Goal: Task Accomplishment & Management: Complete application form

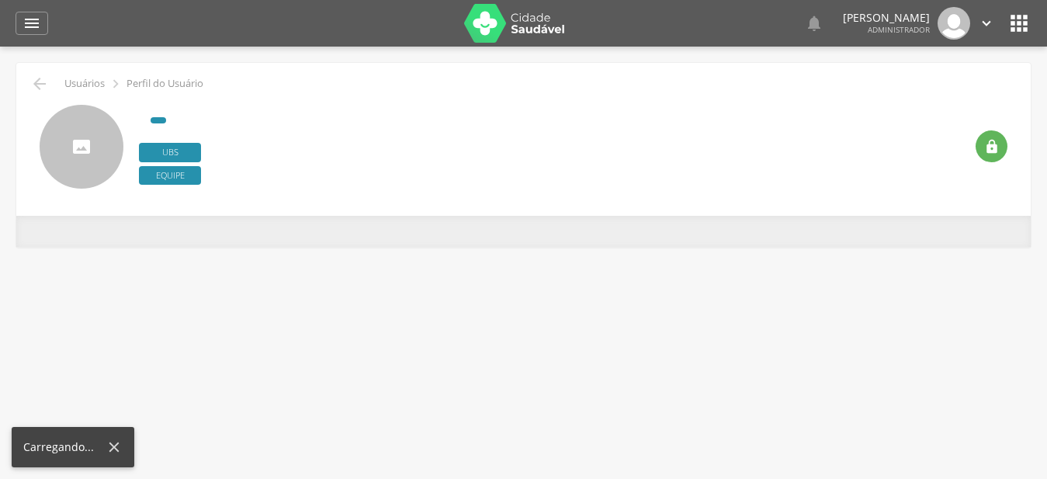
type input "**********"
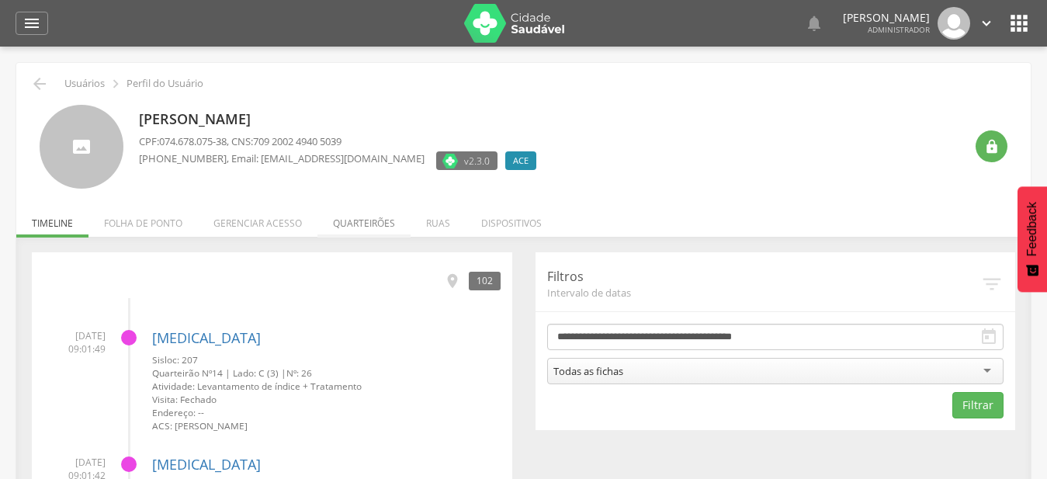
click at [362, 227] on li "Quarteirões" at bounding box center [363, 219] width 93 height 36
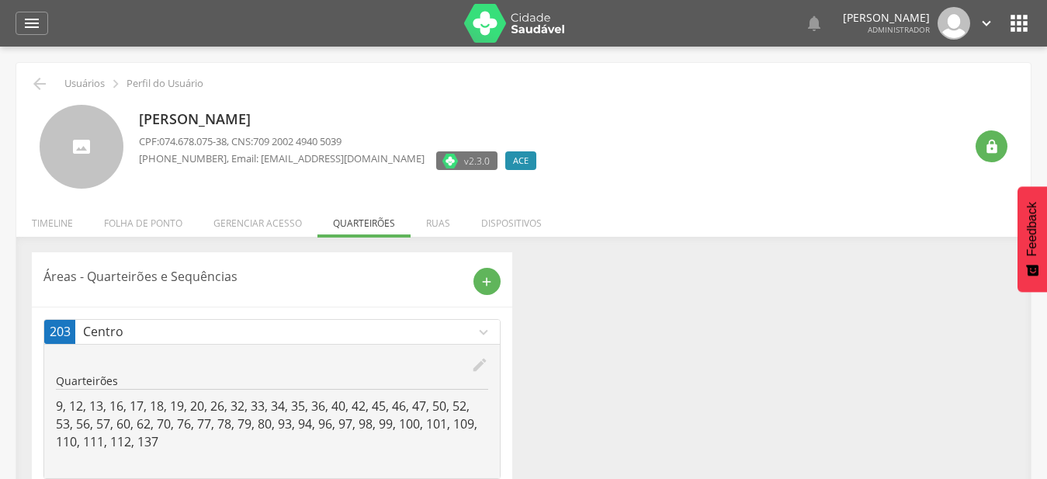
scroll to position [192, 0]
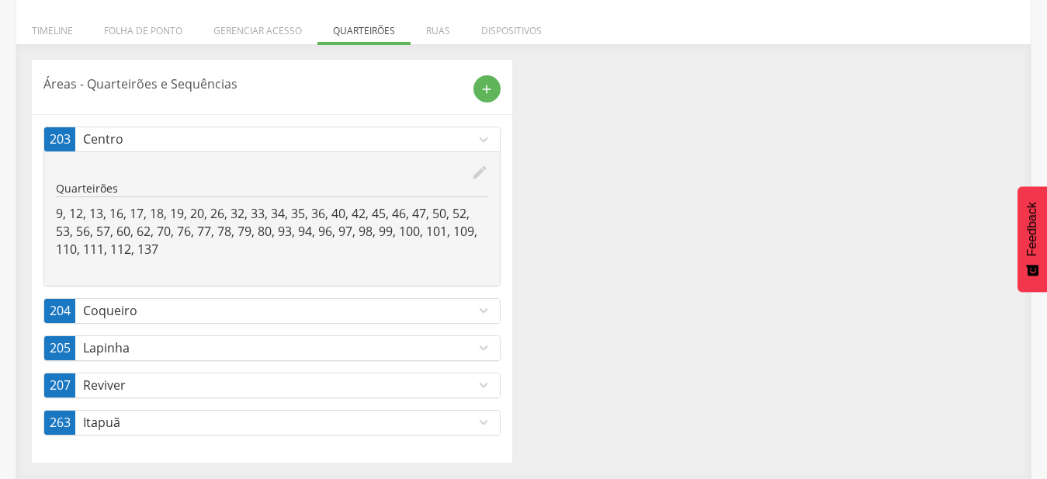
click at [482, 390] on icon "expand_more" at bounding box center [483, 384] width 17 height 17
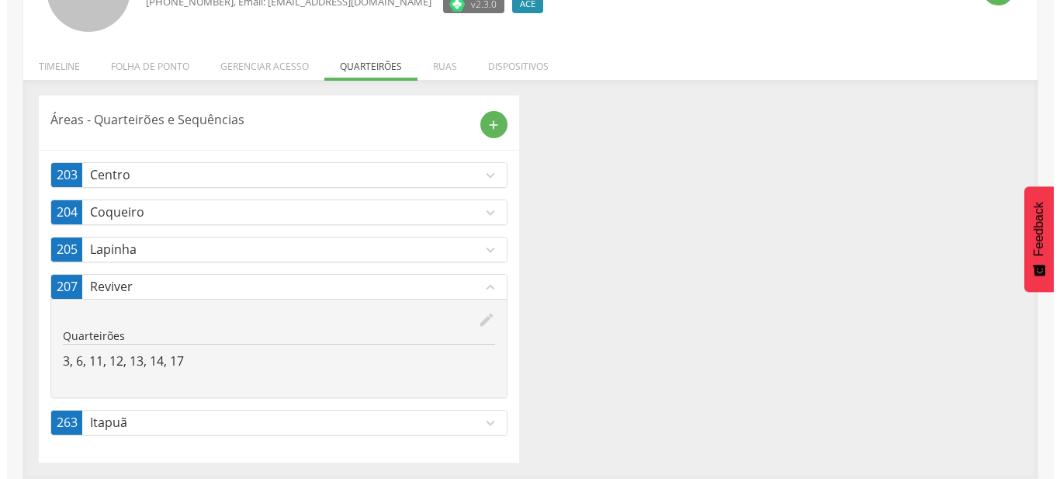
scroll to position [157, 0]
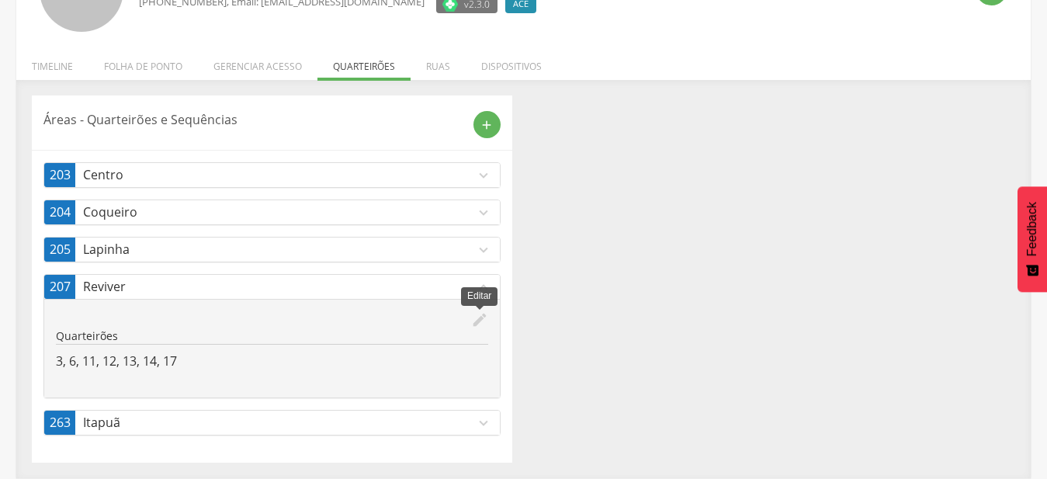
click at [478, 320] on icon "edit" at bounding box center [479, 319] width 17 height 17
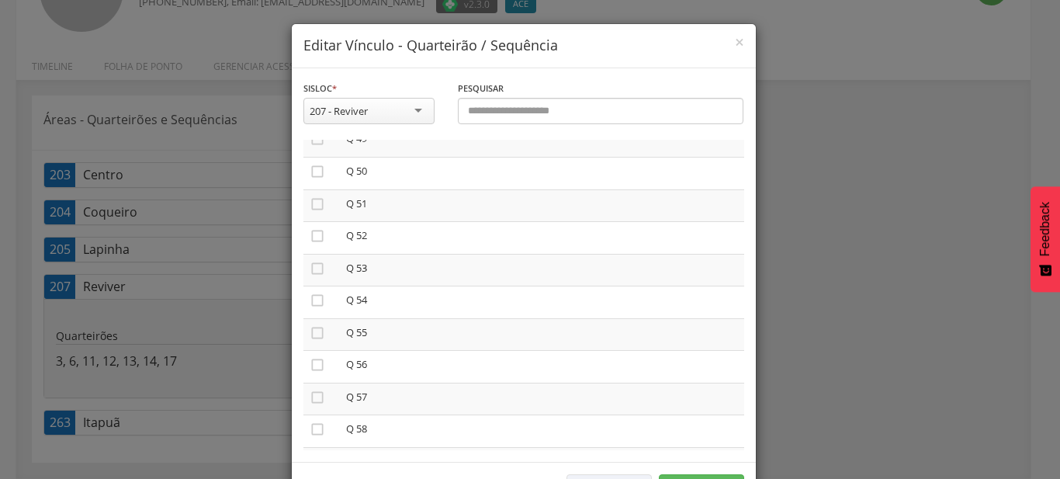
scroll to position [1681, 0]
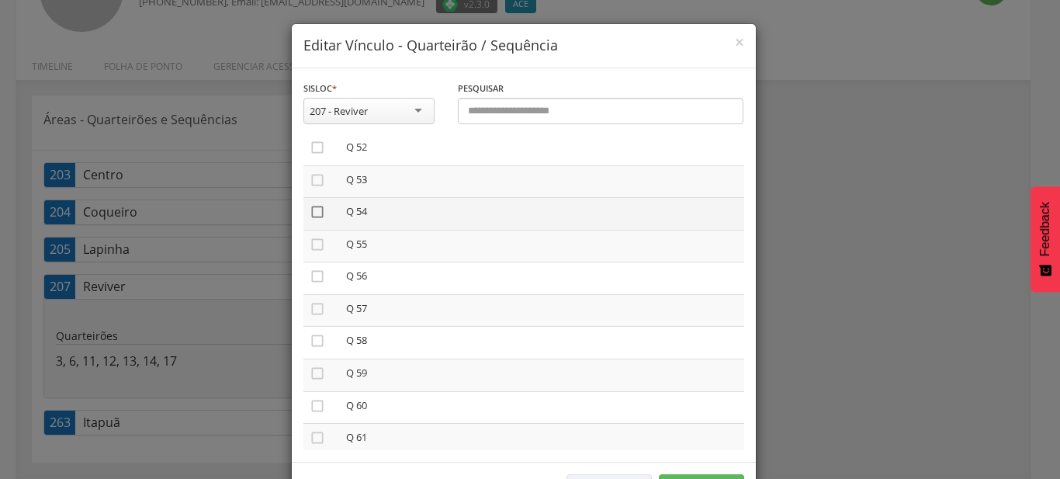
click at [315, 204] on icon "" at bounding box center [318, 212] width 16 height 16
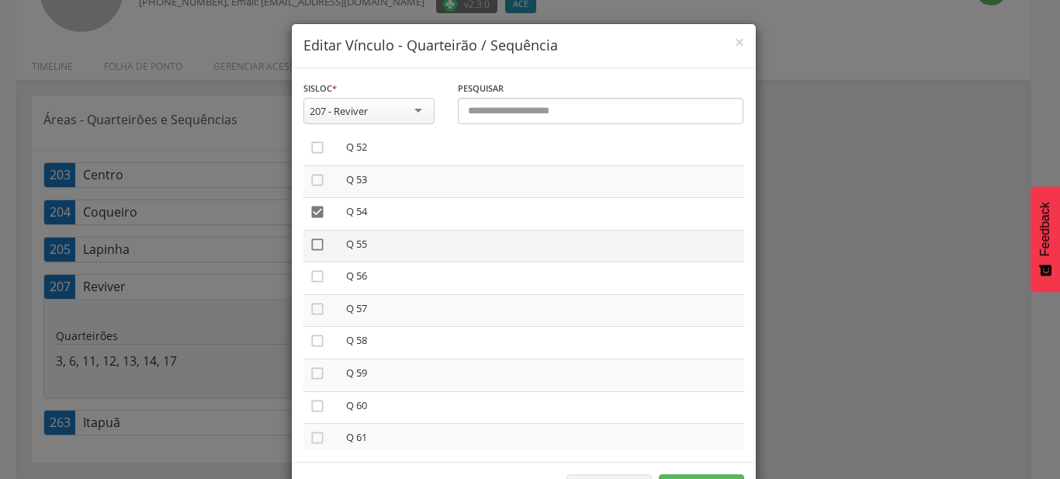
click at [314, 237] on icon "" at bounding box center [318, 245] width 16 height 16
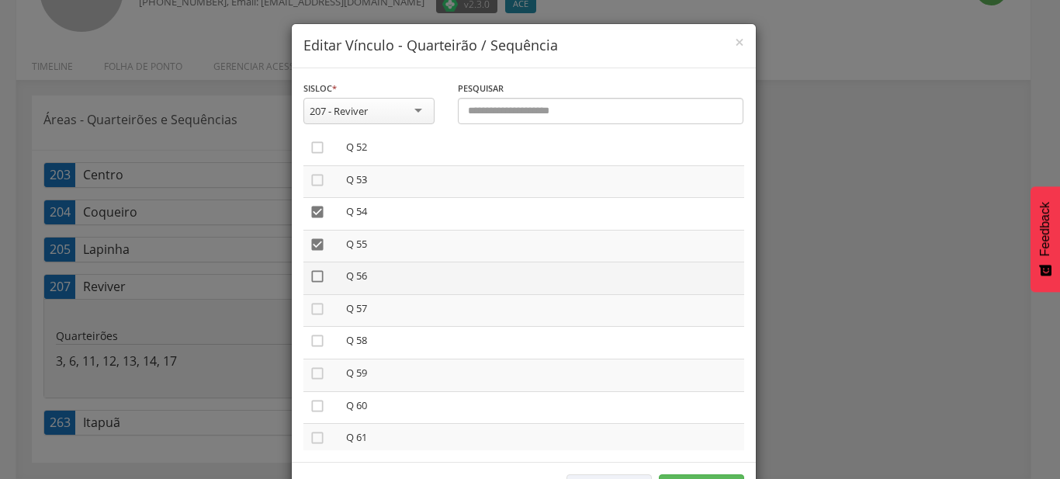
click at [310, 269] on icon "" at bounding box center [318, 277] width 16 height 16
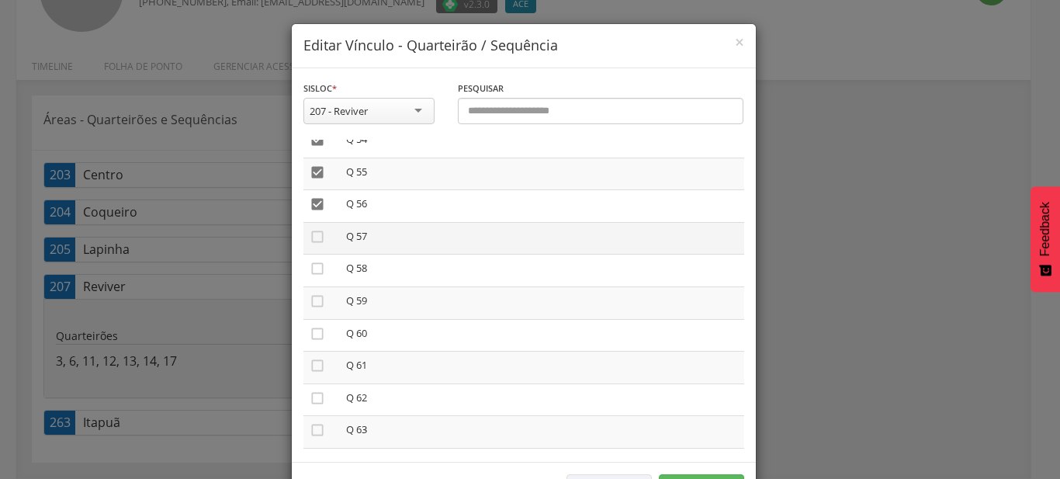
scroll to position [1769, 0]
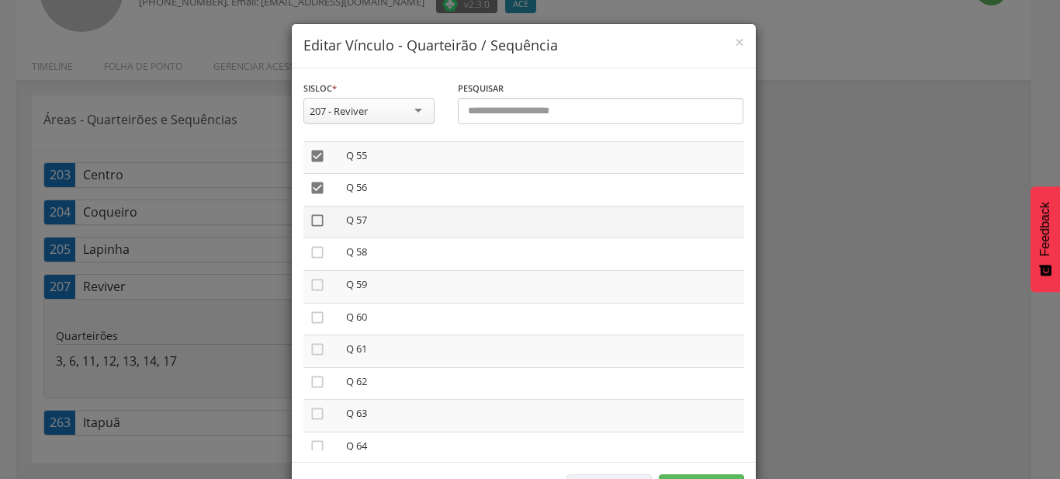
click at [314, 213] on icon "" at bounding box center [318, 221] width 16 height 16
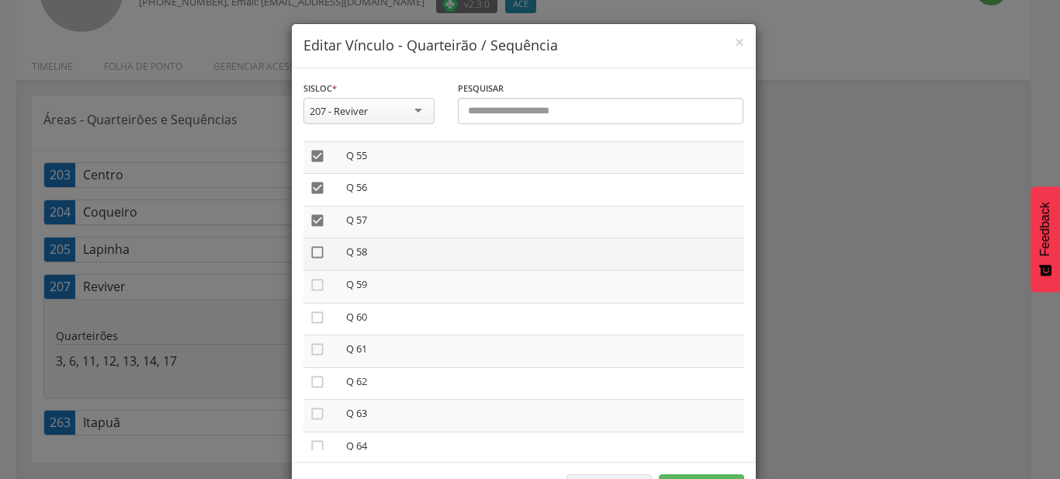
click at [310, 244] on icon "" at bounding box center [318, 252] width 16 height 16
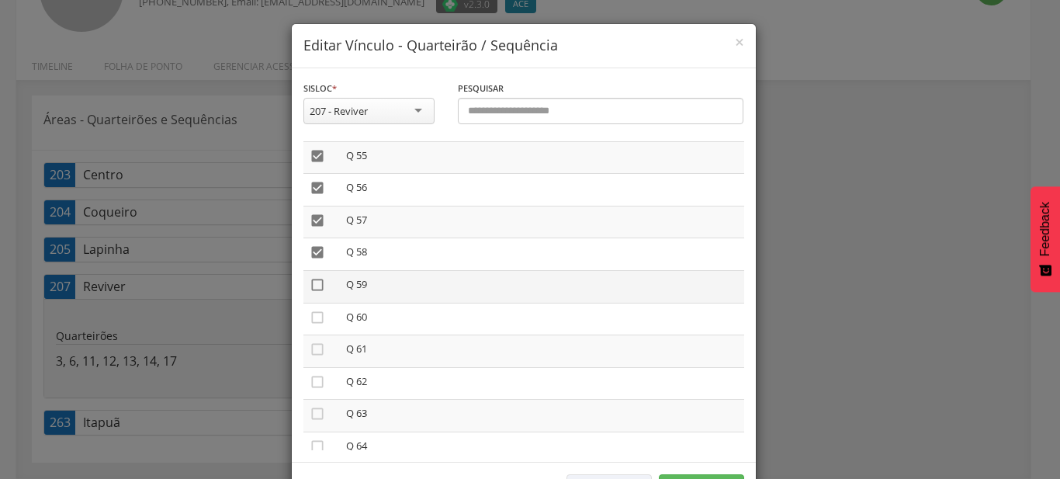
click at [313, 277] on icon "" at bounding box center [318, 285] width 16 height 16
click at [315, 310] on icon "" at bounding box center [318, 318] width 16 height 16
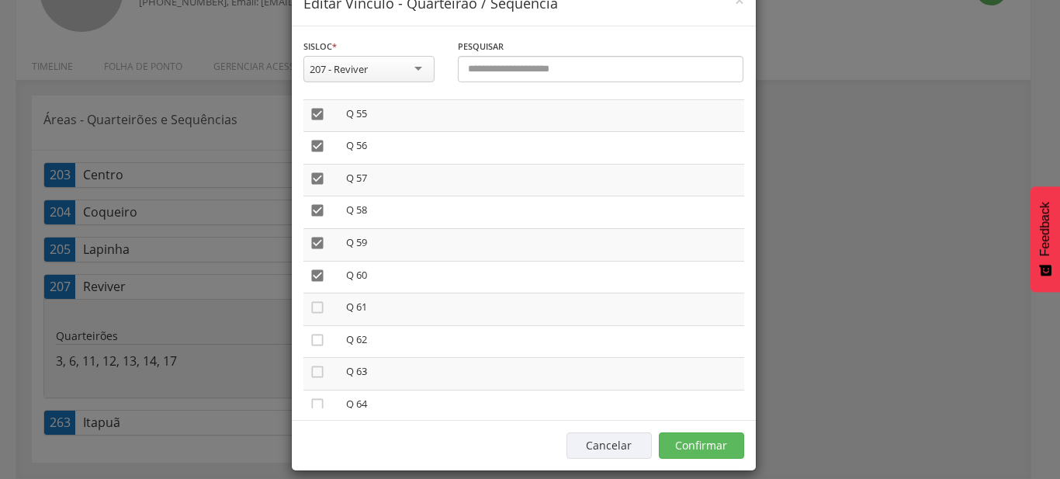
scroll to position [57, 0]
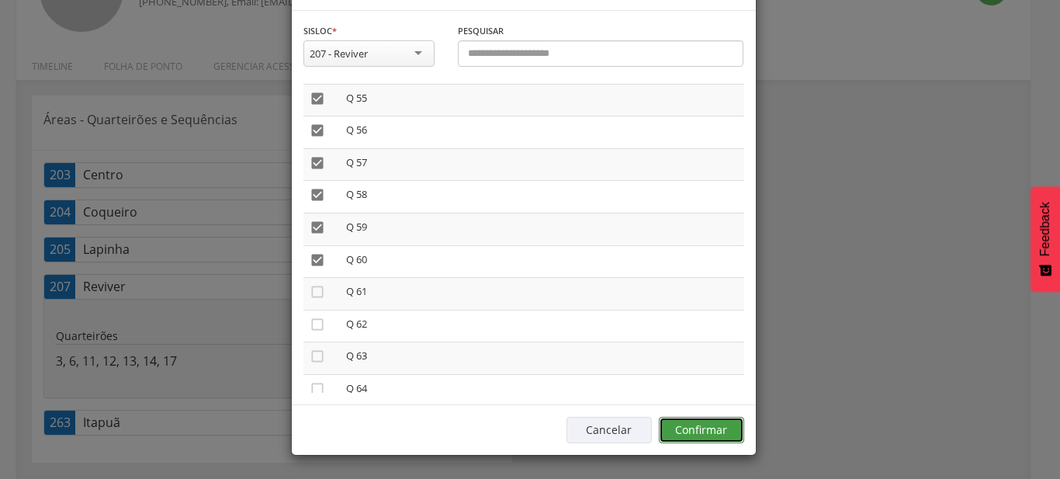
click at [733, 433] on button "Confirmar" at bounding box center [701, 430] width 85 height 26
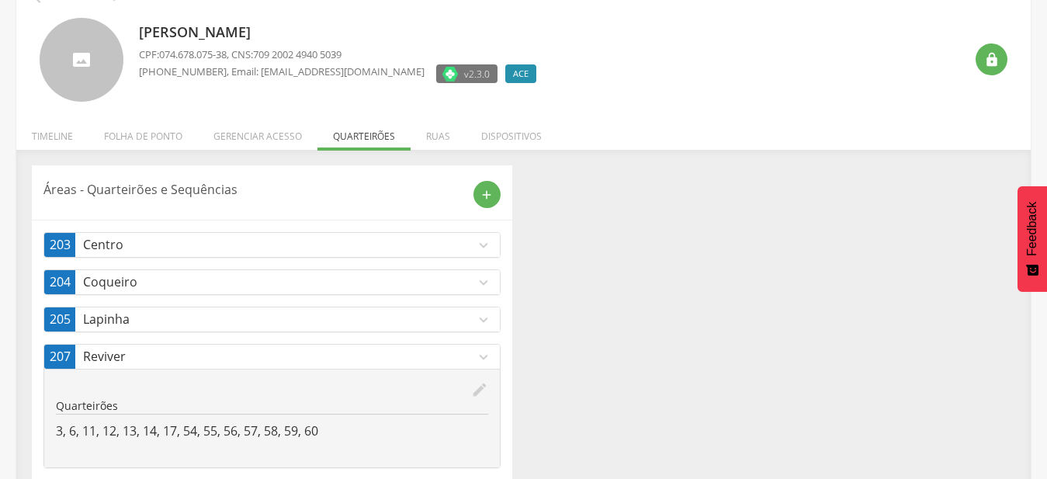
scroll to position [0, 0]
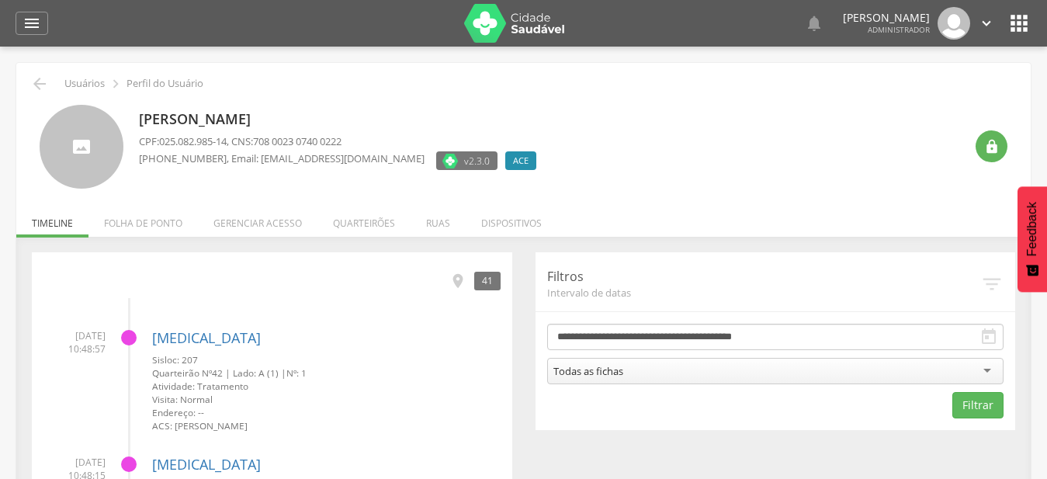
scroll to position [47, 0]
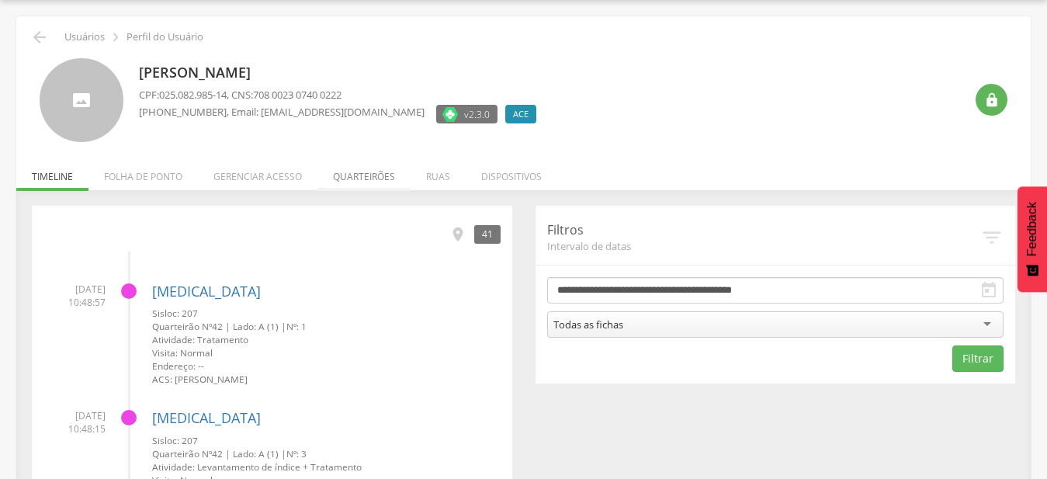
click at [365, 170] on li "Quarteirões" at bounding box center [363, 172] width 93 height 36
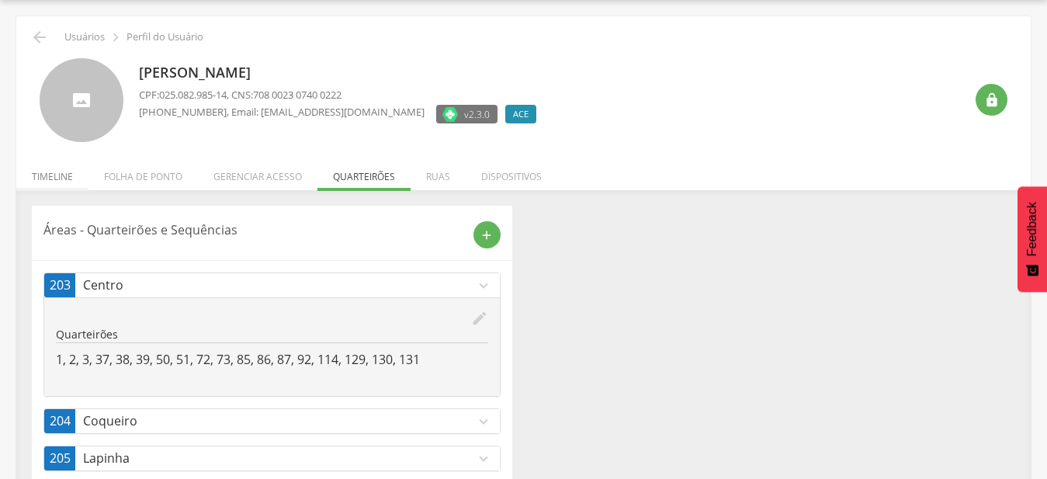
click at [66, 179] on li "Timeline" at bounding box center [52, 172] width 72 height 36
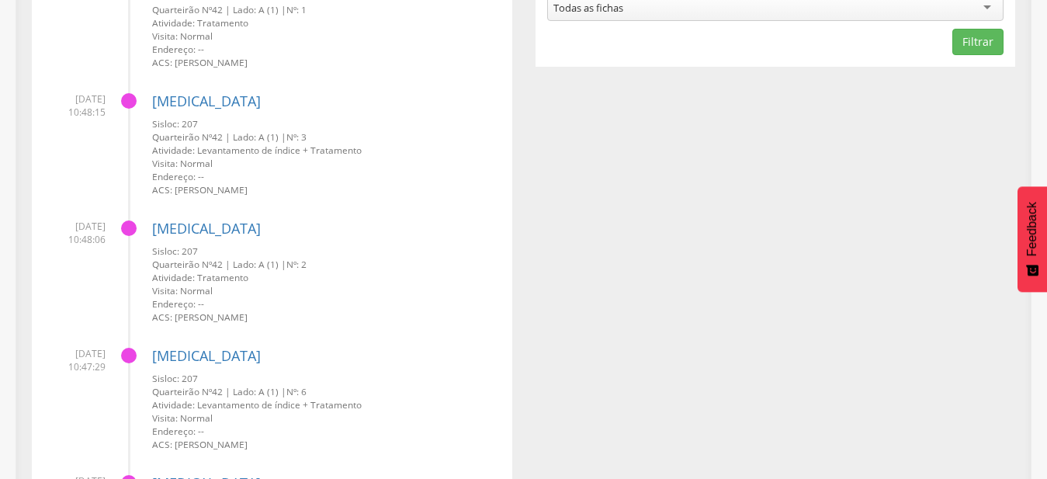
scroll to position [0, 0]
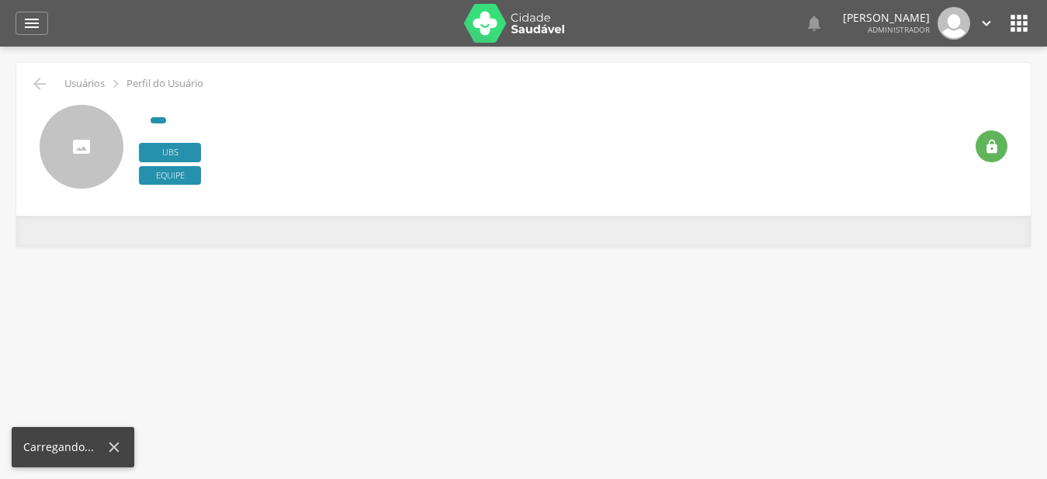
type input "**********"
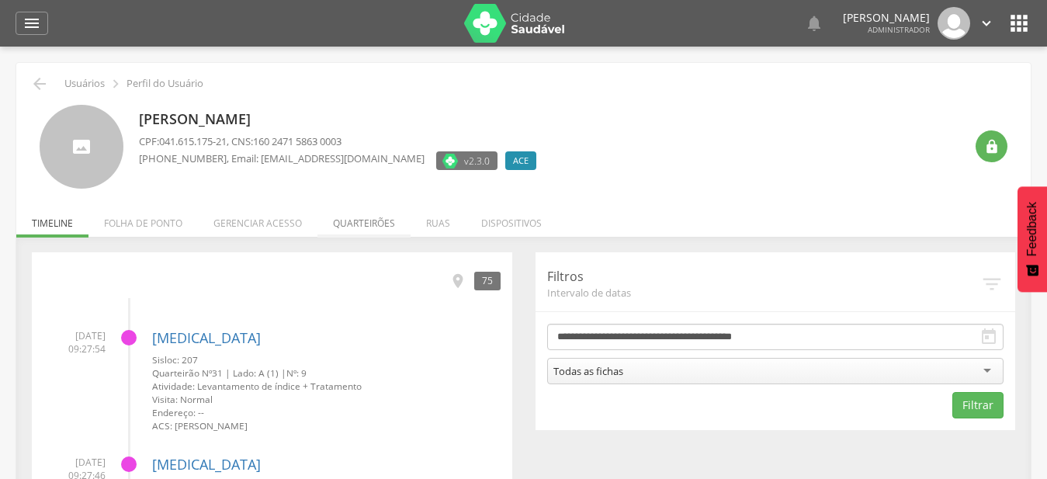
click at [380, 220] on li "Quarteirões" at bounding box center [363, 219] width 93 height 36
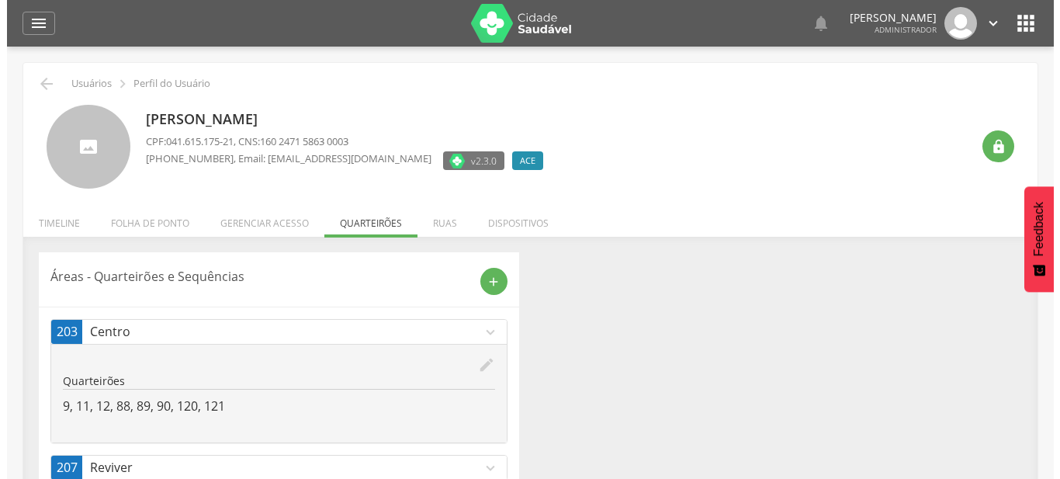
scroll to position [47, 0]
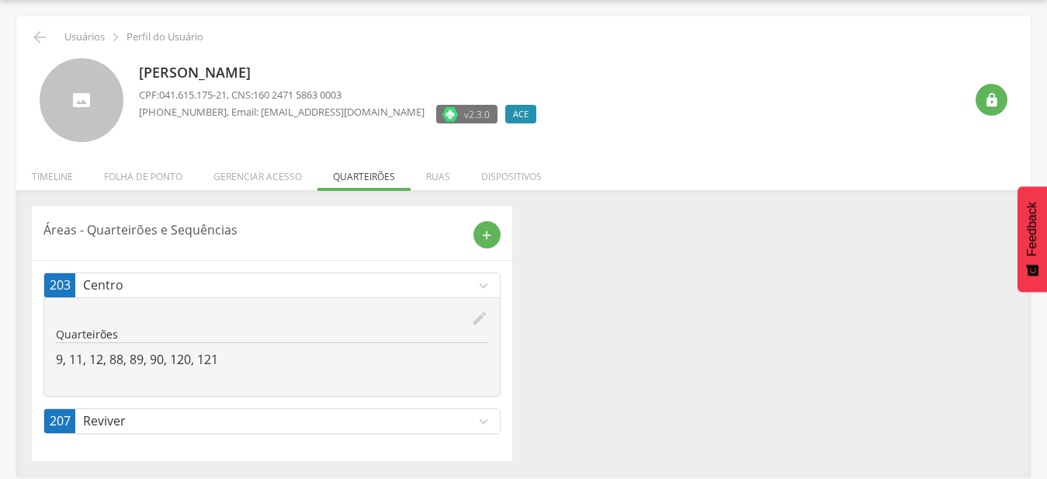
click at [487, 425] on icon "expand_more" at bounding box center [483, 421] width 17 height 17
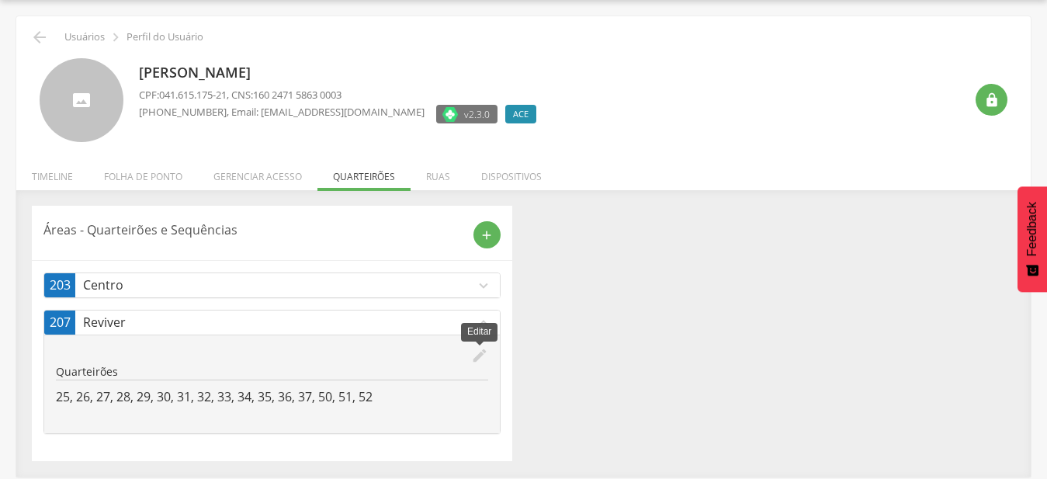
click at [487, 351] on icon "edit" at bounding box center [479, 355] width 17 height 17
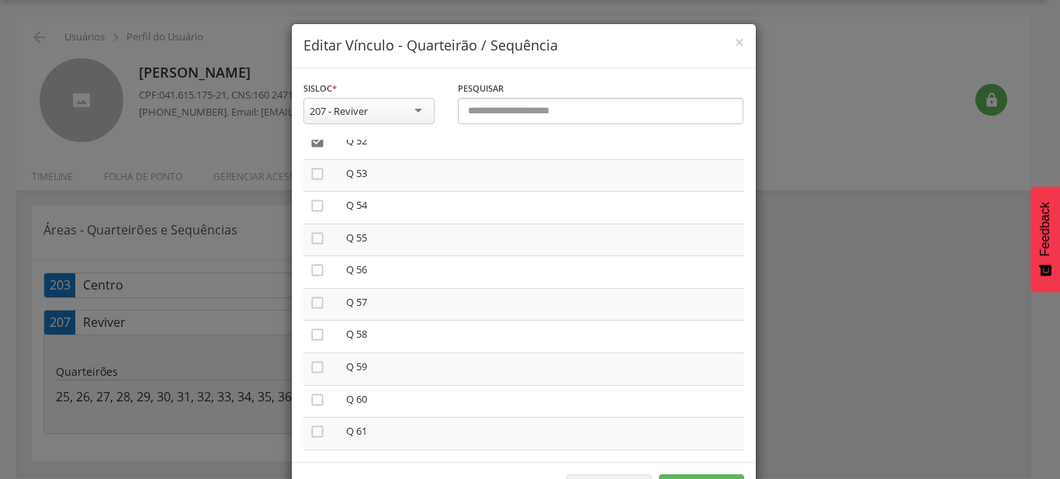
scroll to position [1769, 0]
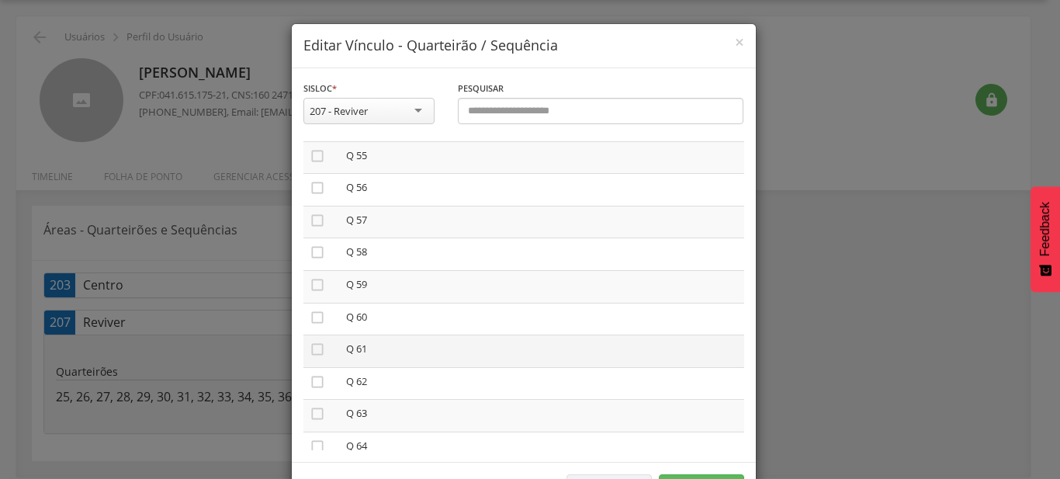
drag, startPoint x: 311, startPoint y: 338, endPoint x: 421, endPoint y: 341, distance: 110.2
click at [317, 341] on icon "" at bounding box center [318, 349] width 16 height 16
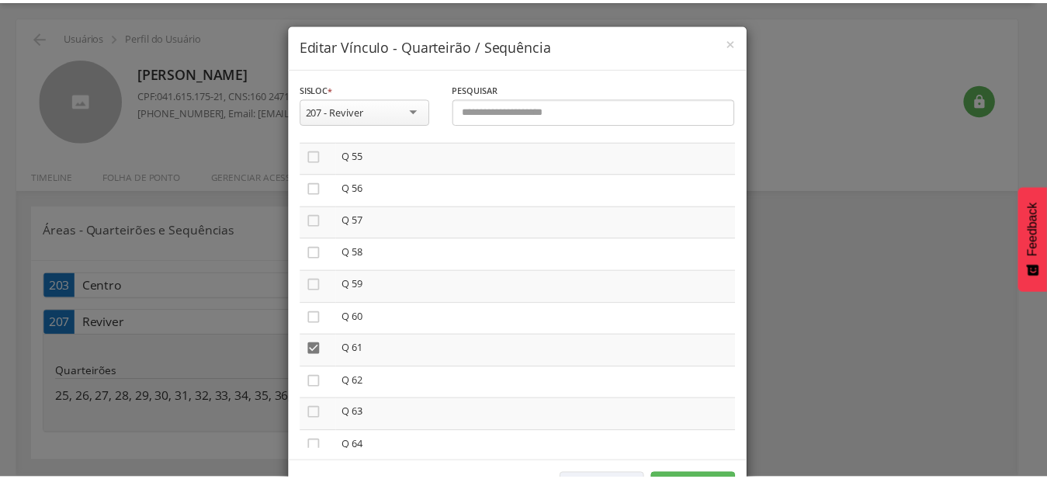
scroll to position [57, 0]
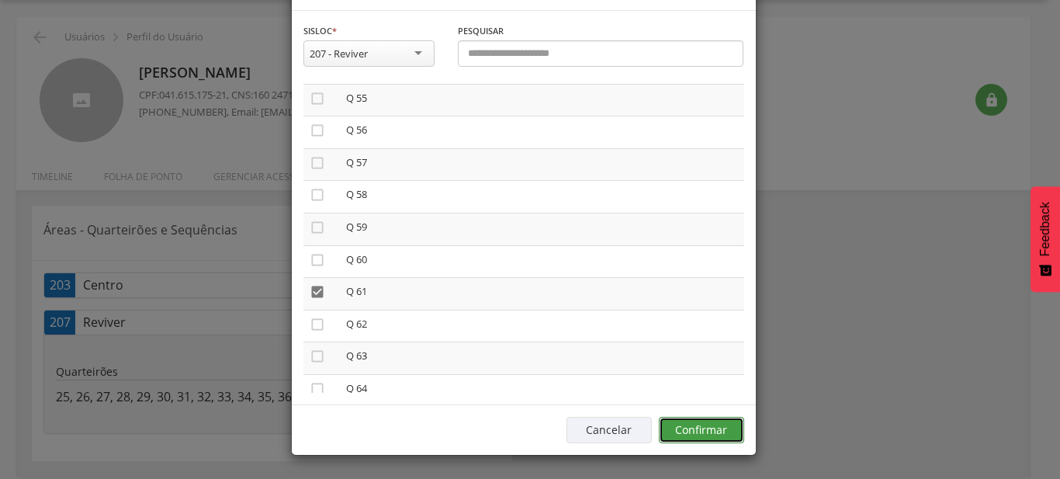
click at [714, 424] on button "Confirmar" at bounding box center [701, 430] width 85 height 26
